Goal: Communication & Community: Answer question/provide support

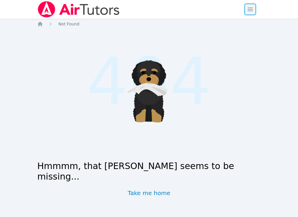
click at [253, 11] on span "button" at bounding box center [249, 9] width 13 height 13
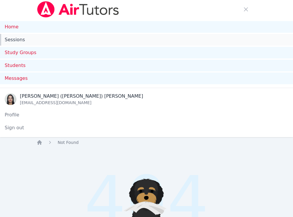
click at [9, 40] on link "Sessions" at bounding box center [146, 40] width 293 height 12
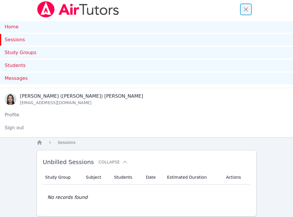
click at [250, 9] on span "button" at bounding box center [246, 9] width 13 height 13
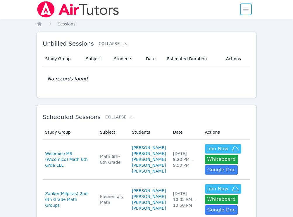
scroll to position [83, 0]
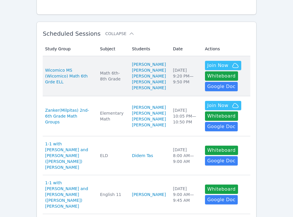
click at [97, 80] on td "Study Group Wicomico MS (Wicomico) Math 6th Grde ELL" at bounding box center [70, 76] width 54 height 40
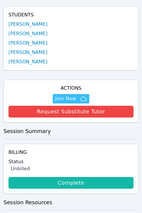
scroll to position [304, 0]
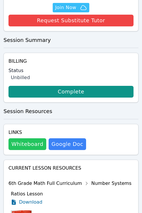
click at [29, 138] on button "Whiteboard" at bounding box center [27, 144] width 38 height 12
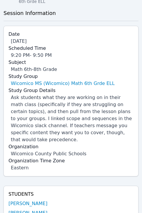
scroll to position [0, 0]
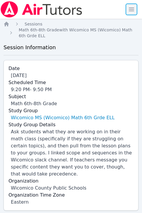
click at [130, 8] on span "button" at bounding box center [131, 9] width 13 height 13
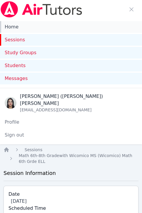
click at [13, 28] on link "Home" at bounding box center [71, 27] width 142 height 12
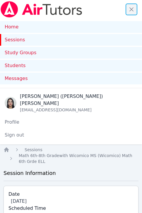
click at [132, 8] on span "button" at bounding box center [131, 9] width 13 height 13
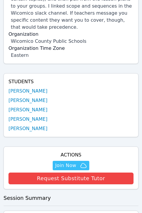
scroll to position [150, 0]
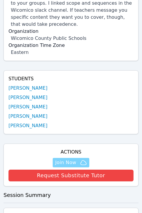
click at [70, 159] on span "Join Now" at bounding box center [65, 162] width 21 height 7
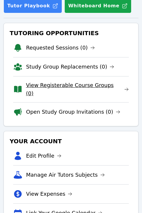
click at [73, 86] on link "View Registerable Course Groups (0)" at bounding box center [77, 89] width 103 height 16
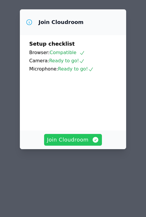
click at [83, 136] on span "Join Cloudroom" at bounding box center [73, 140] width 52 height 8
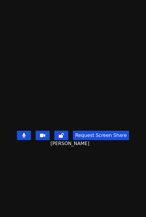
click at [35, 105] on video at bounding box center [73, 96] width 88 height 63
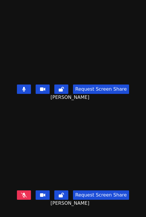
click at [22, 87] on icon at bounding box center [23, 89] width 3 height 5
click at [92, 120] on video at bounding box center [73, 147] width 88 height 82
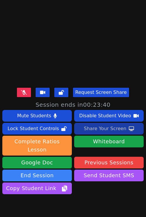
click at [97, 130] on div "Share Your Screen" at bounding box center [105, 128] width 43 height 9
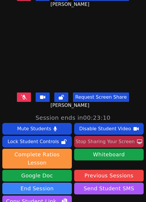
click at [99, 140] on div "Stop Sharing Your Screen" at bounding box center [105, 141] width 59 height 9
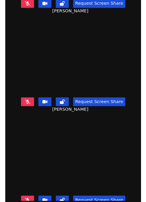
scroll to position [169, 0]
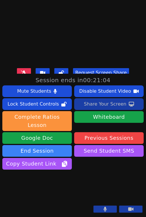
click at [97, 99] on div "Share Your Screen" at bounding box center [105, 103] width 43 height 9
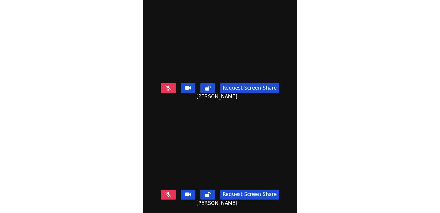
scroll to position [0, 0]
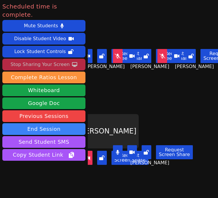
click at [44, 60] on div "Stop Sharing Your Screen" at bounding box center [40, 64] width 59 height 9
